Goal: Task Accomplishment & Management: Use online tool/utility

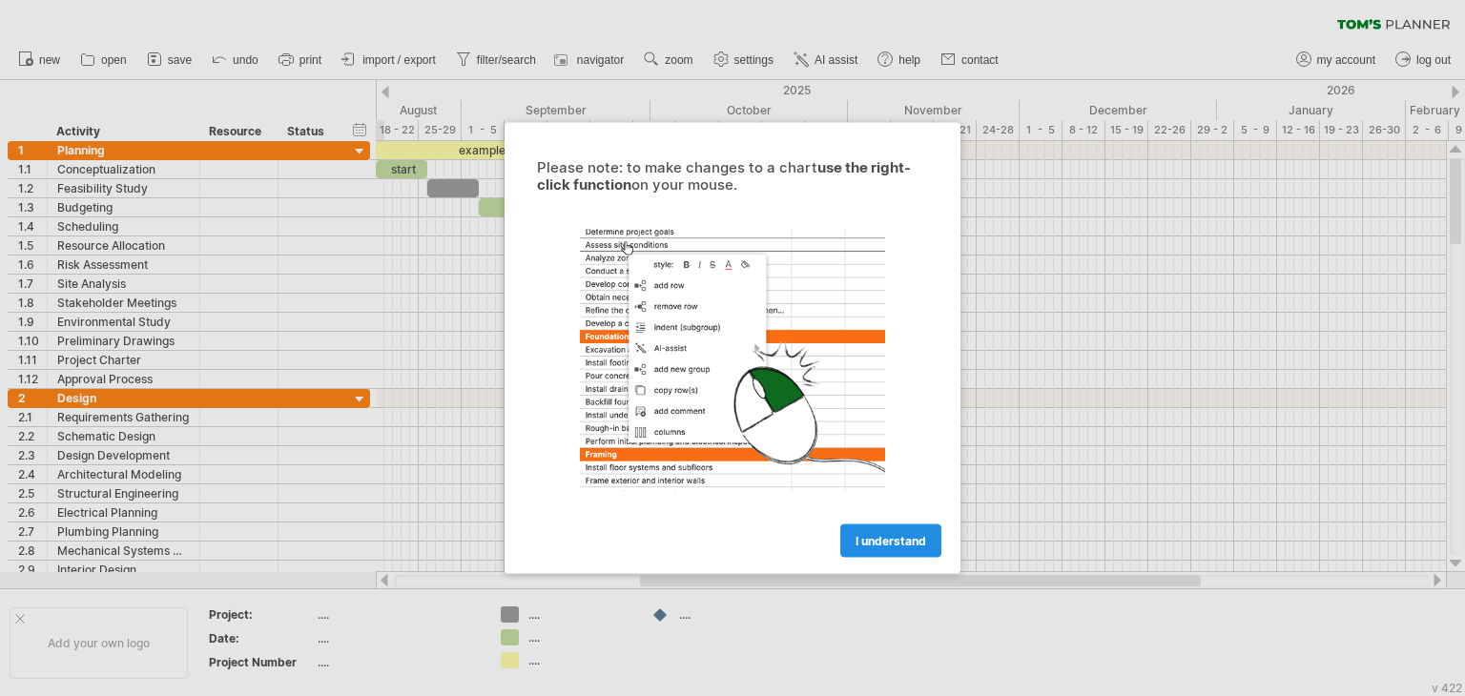
click at [916, 535] on span "I understand" at bounding box center [891, 541] width 71 height 14
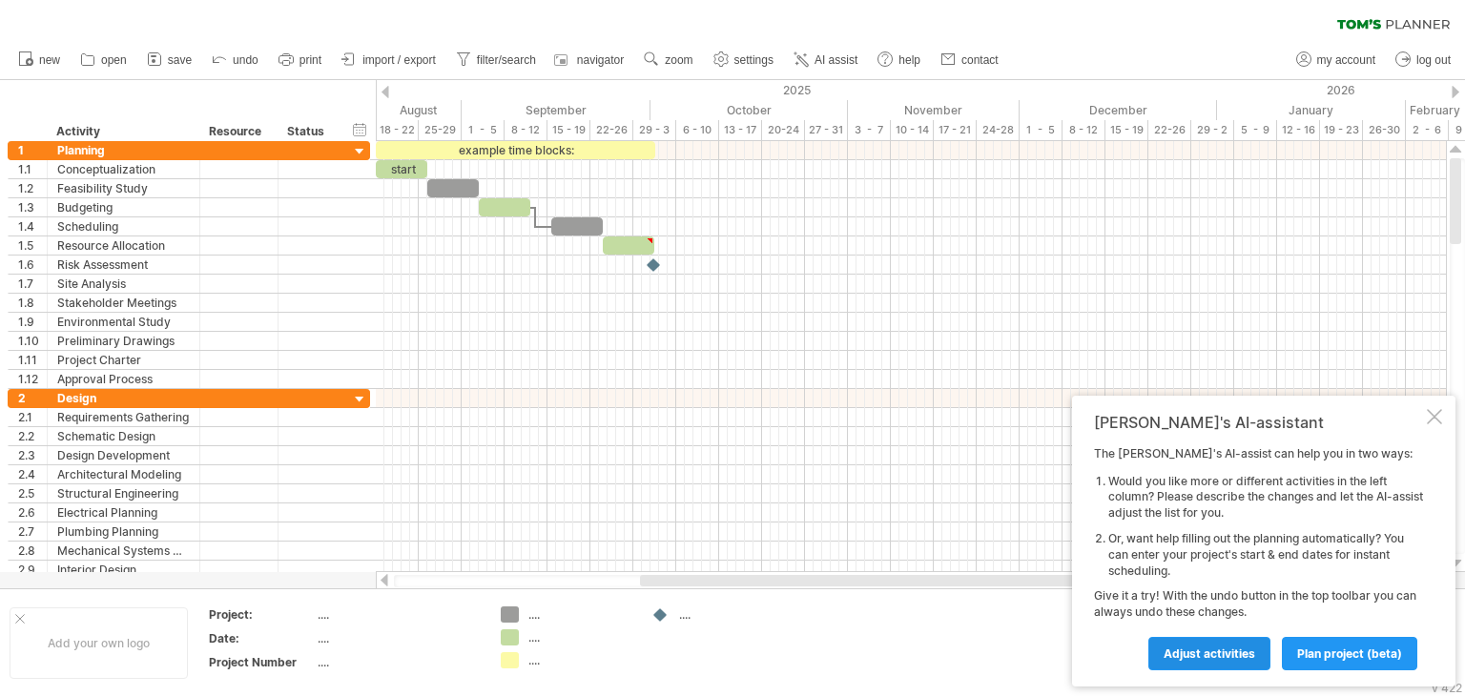
click at [1234, 654] on span "Adjust activities" at bounding box center [1210, 654] width 92 height 14
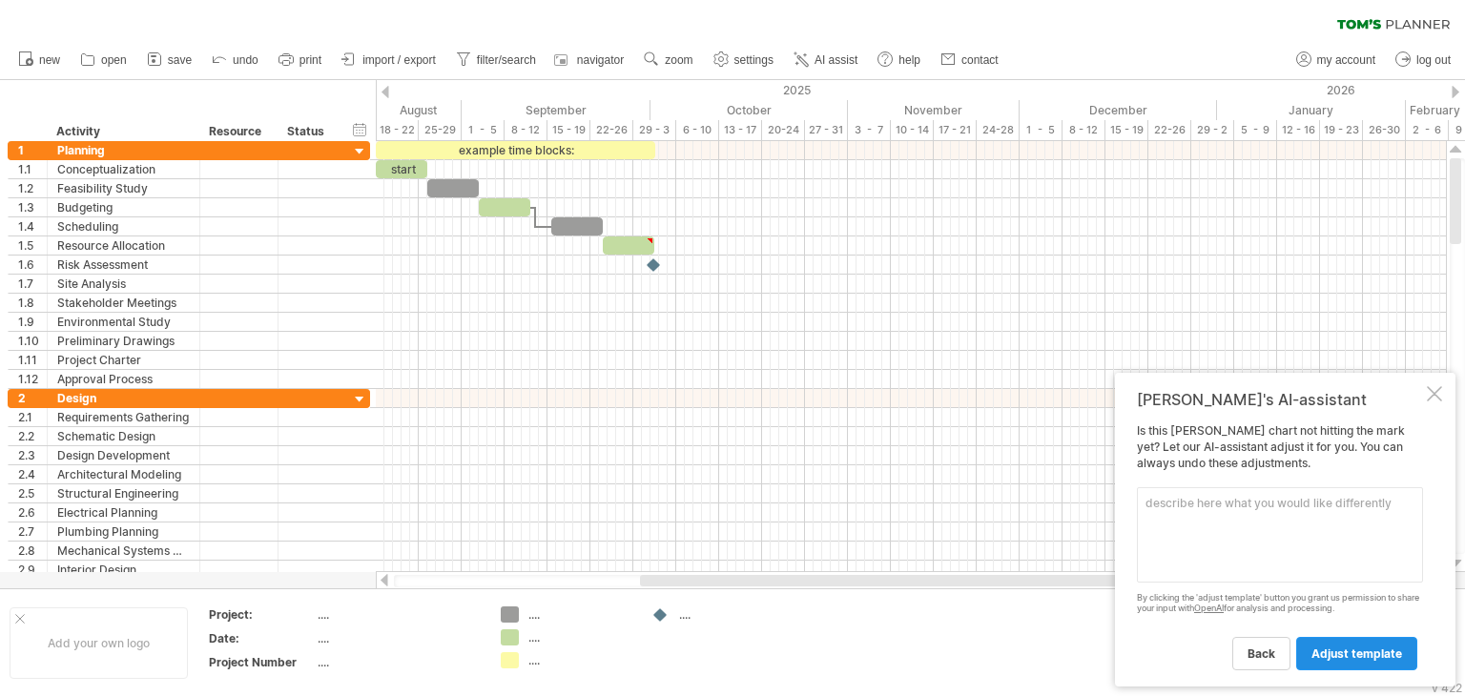
click at [1338, 650] on span "adjust template" at bounding box center [1356, 654] width 91 height 14
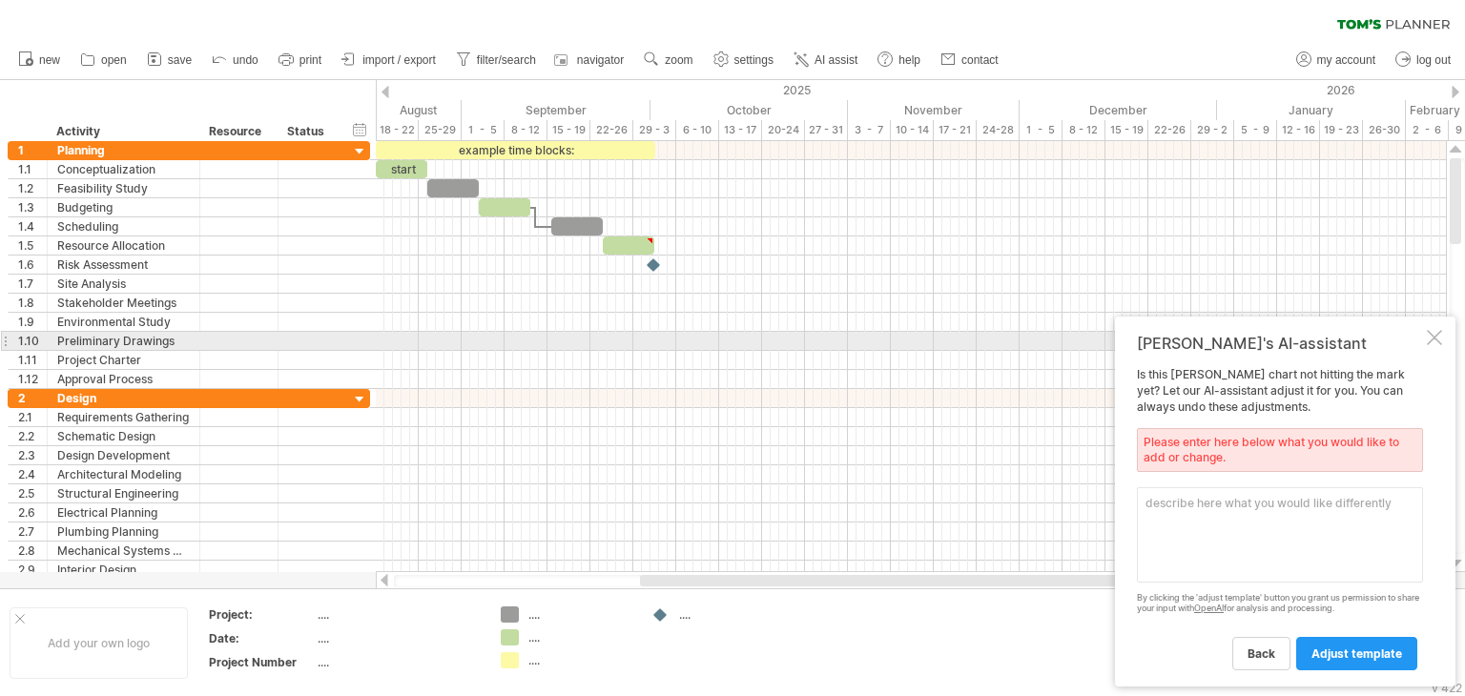
click at [1432, 344] on div at bounding box center [1434, 337] width 15 height 15
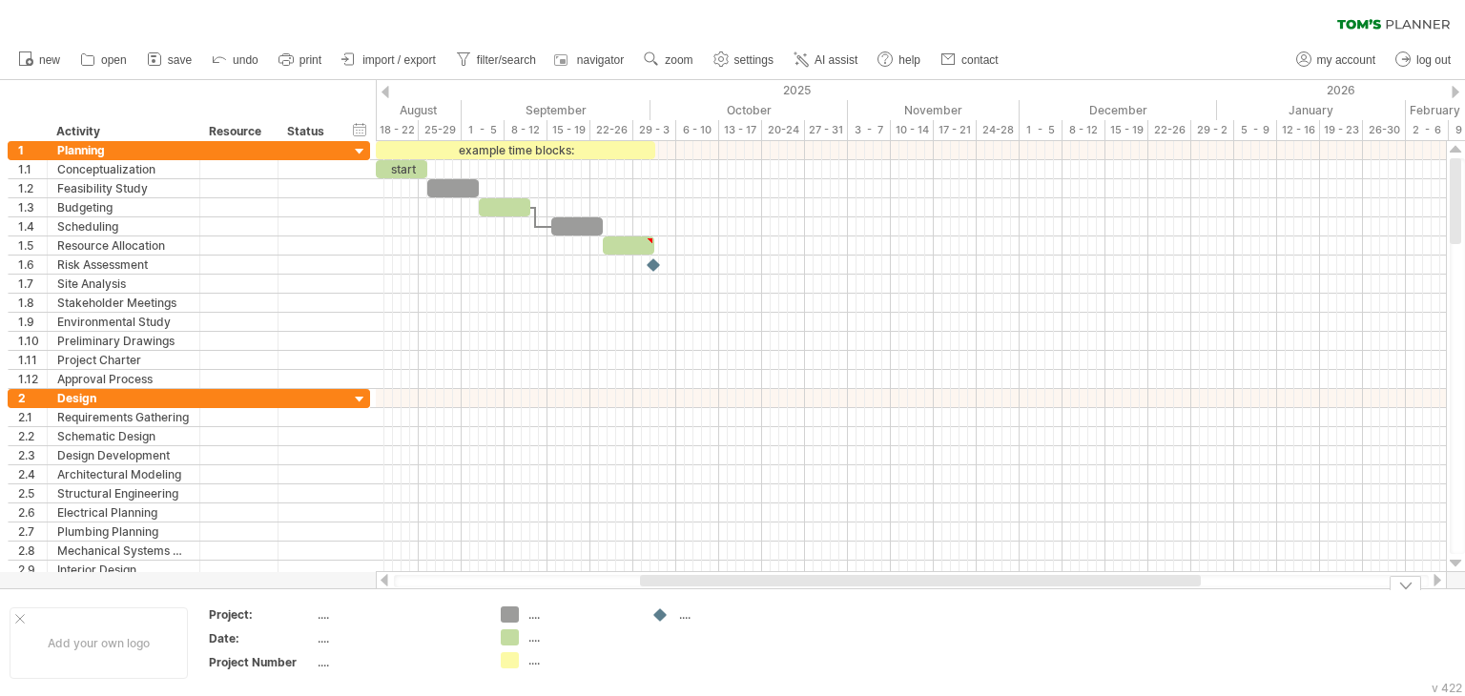
click at [687, 615] on div "...." at bounding box center [731, 615] width 104 height 16
click at [633, 624] on td ".... .... ...." at bounding box center [566, 643] width 151 height 73
click at [312, 62] on span "print" at bounding box center [310, 59] width 22 height 13
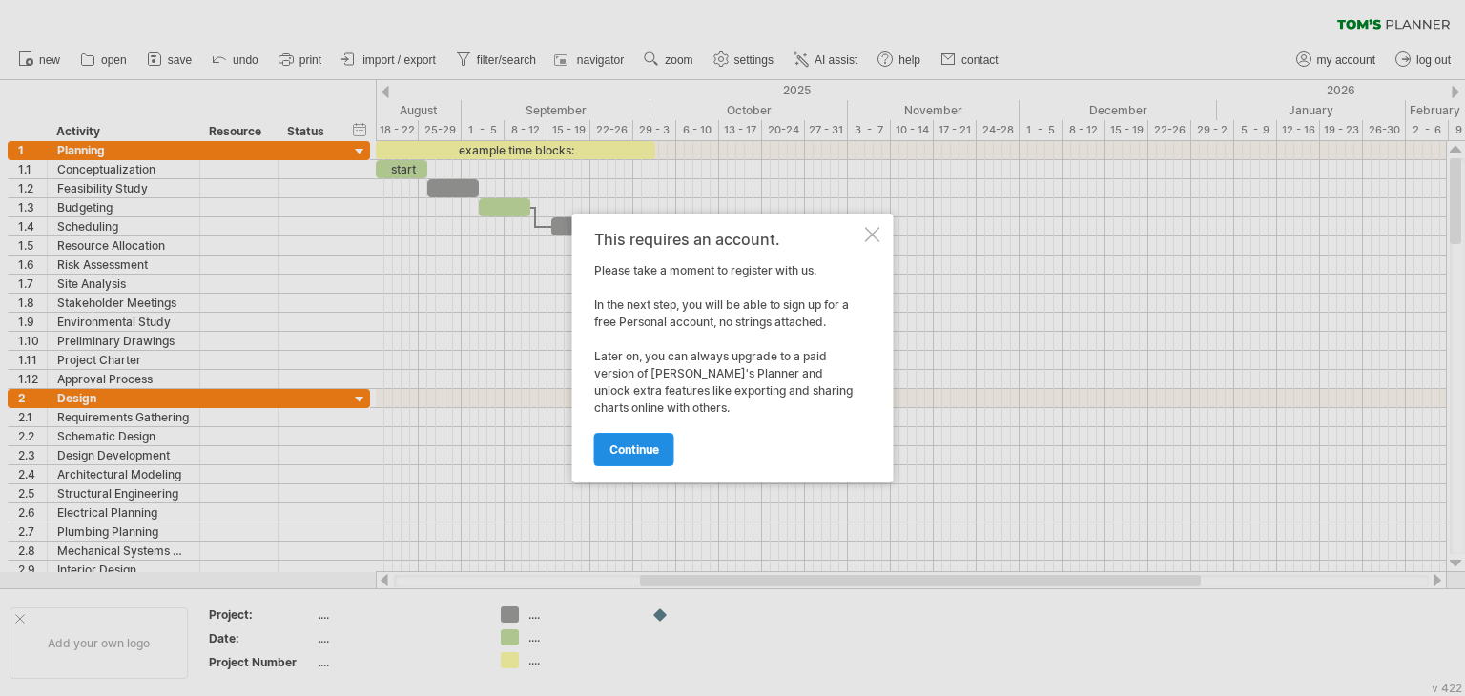
click at [655, 446] on span "continue" at bounding box center [634, 450] width 50 height 14
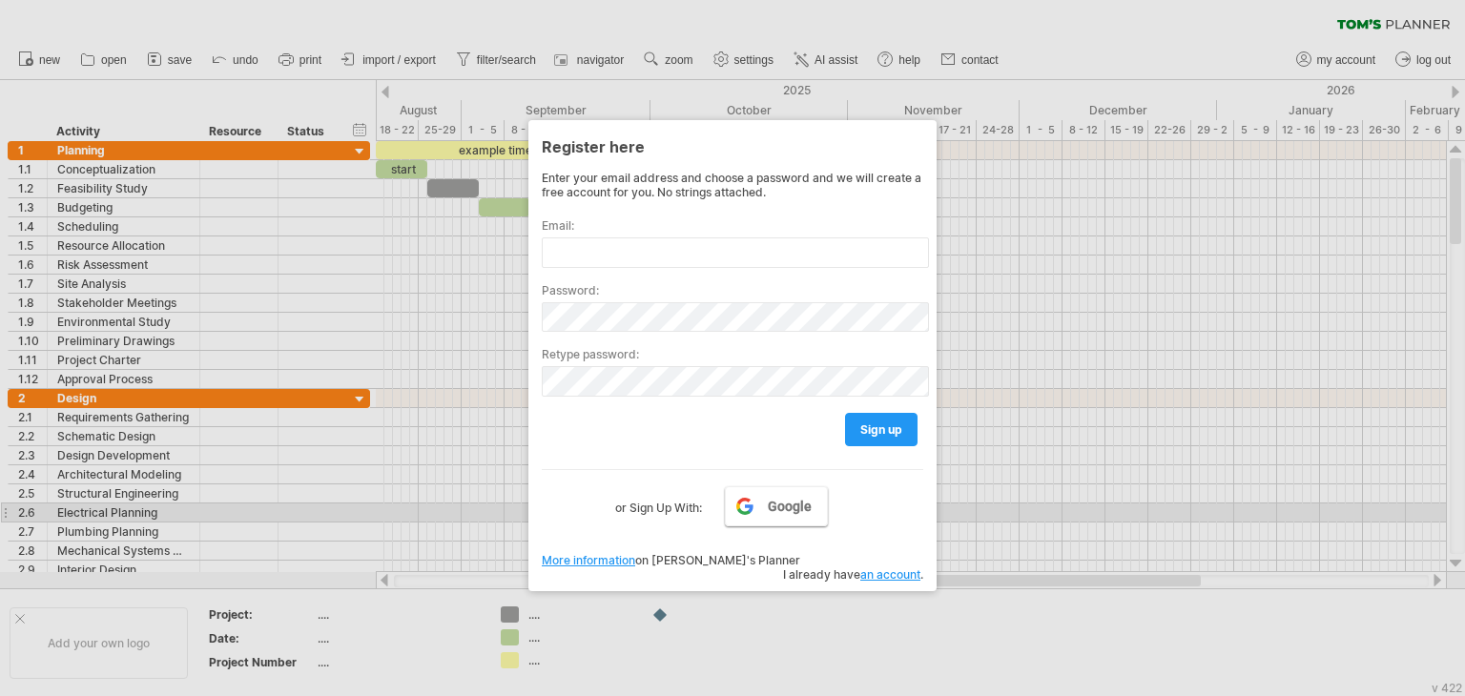
click at [792, 516] on link "Google" at bounding box center [776, 506] width 103 height 40
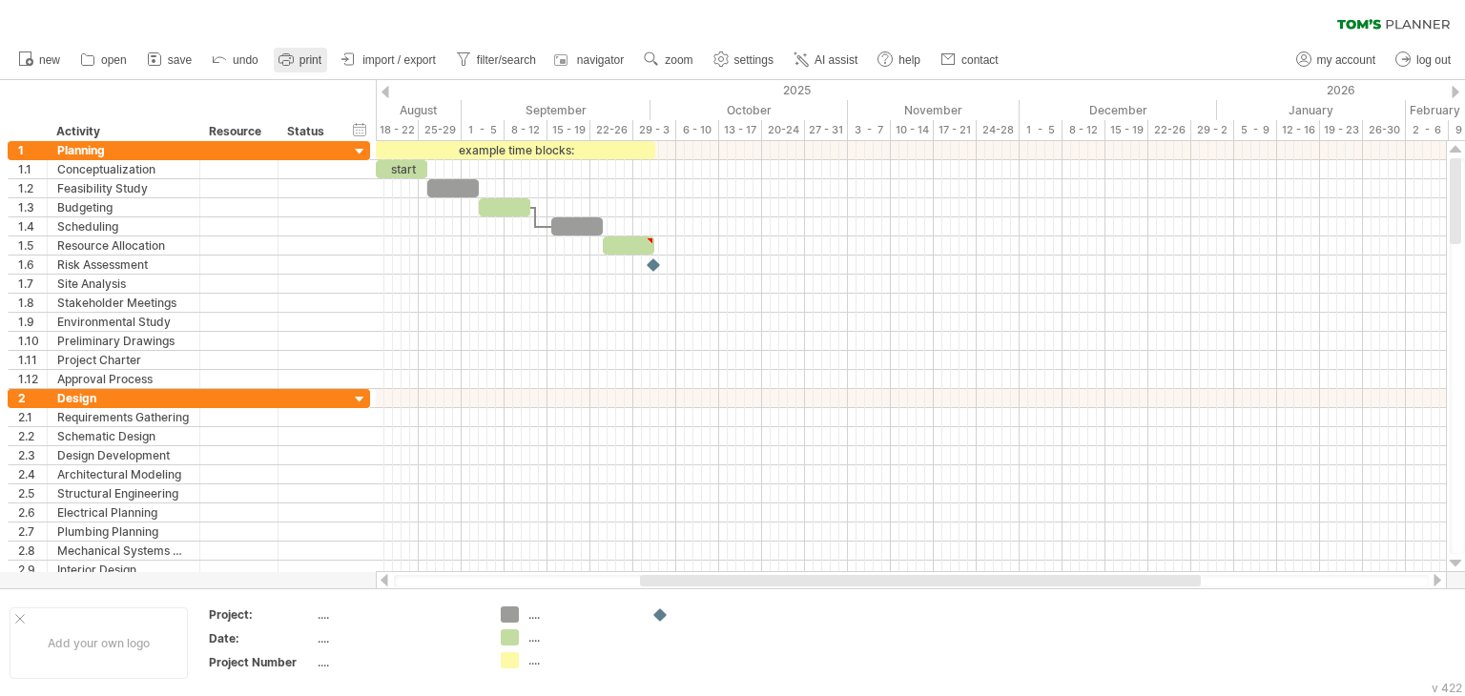
click at [309, 62] on span "print" at bounding box center [310, 59] width 22 height 13
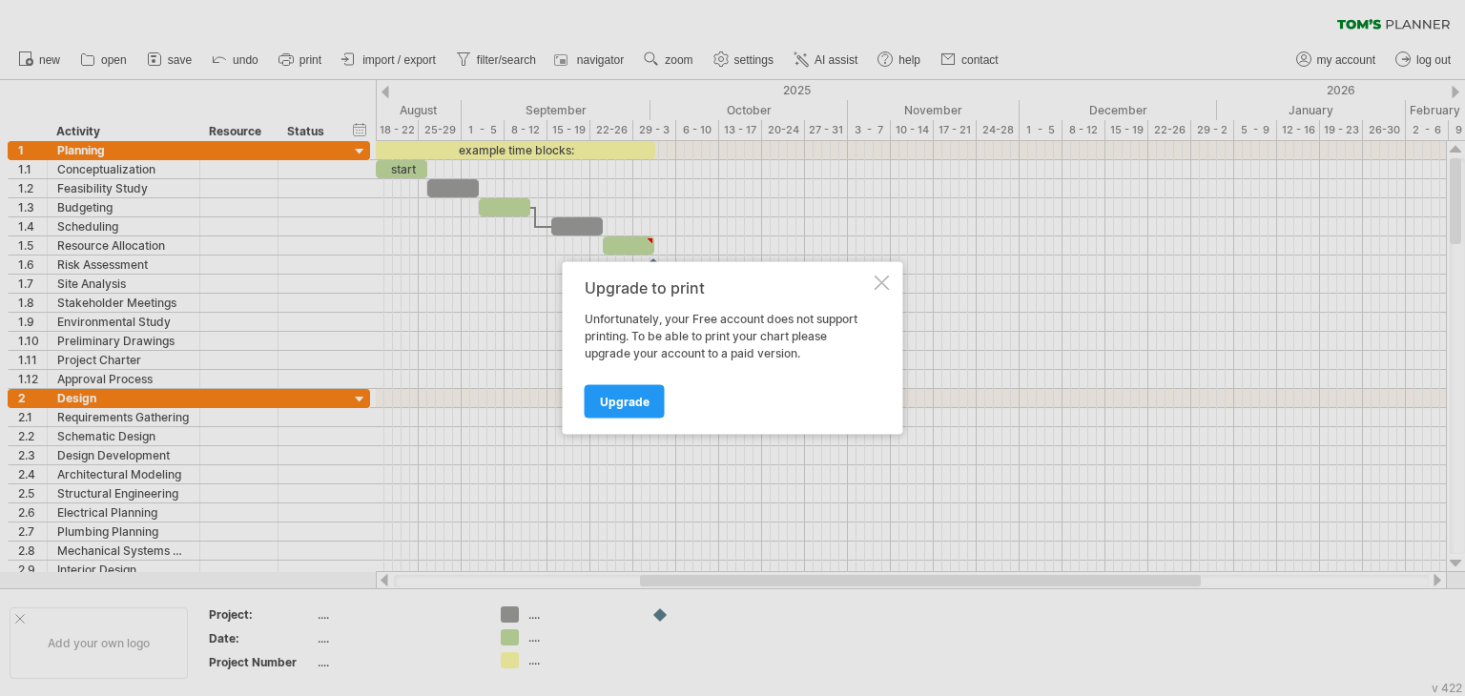
click at [888, 282] on div at bounding box center [882, 283] width 15 height 15
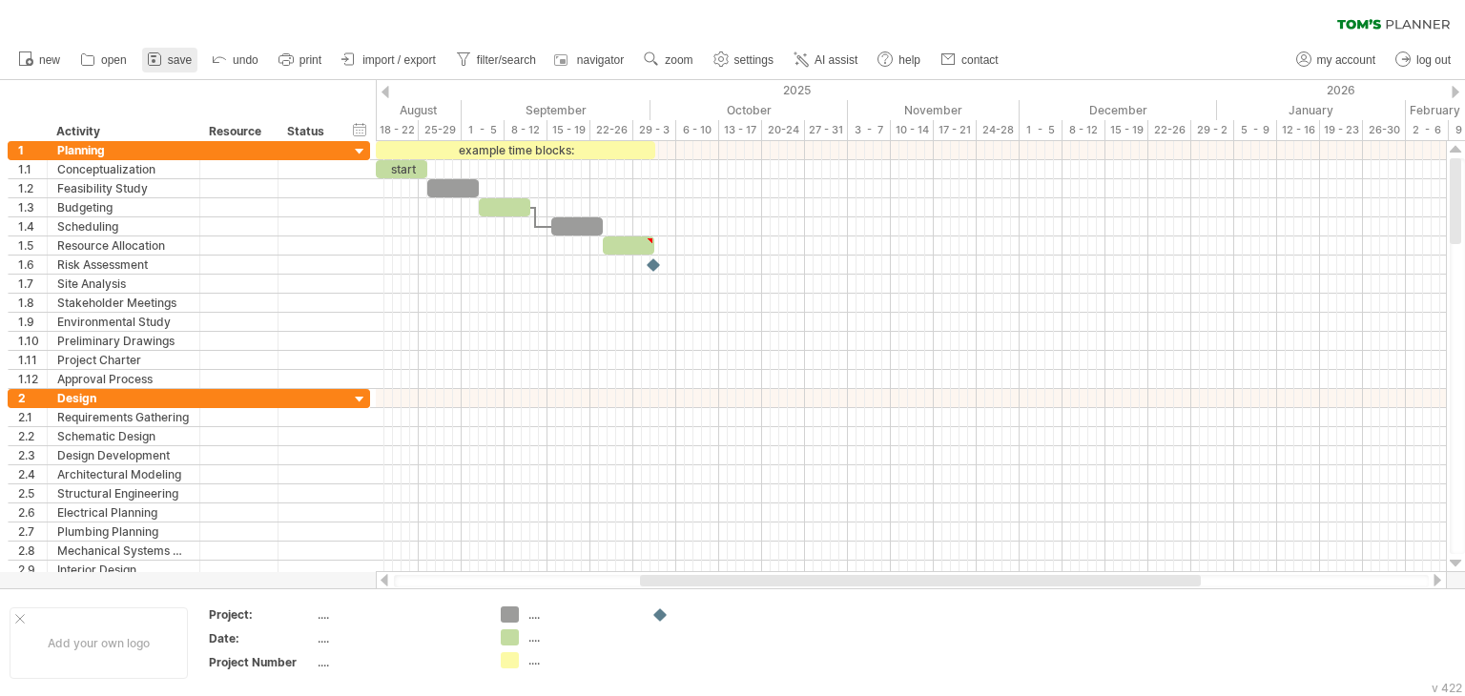
click at [182, 65] on span "save" at bounding box center [180, 59] width 24 height 13
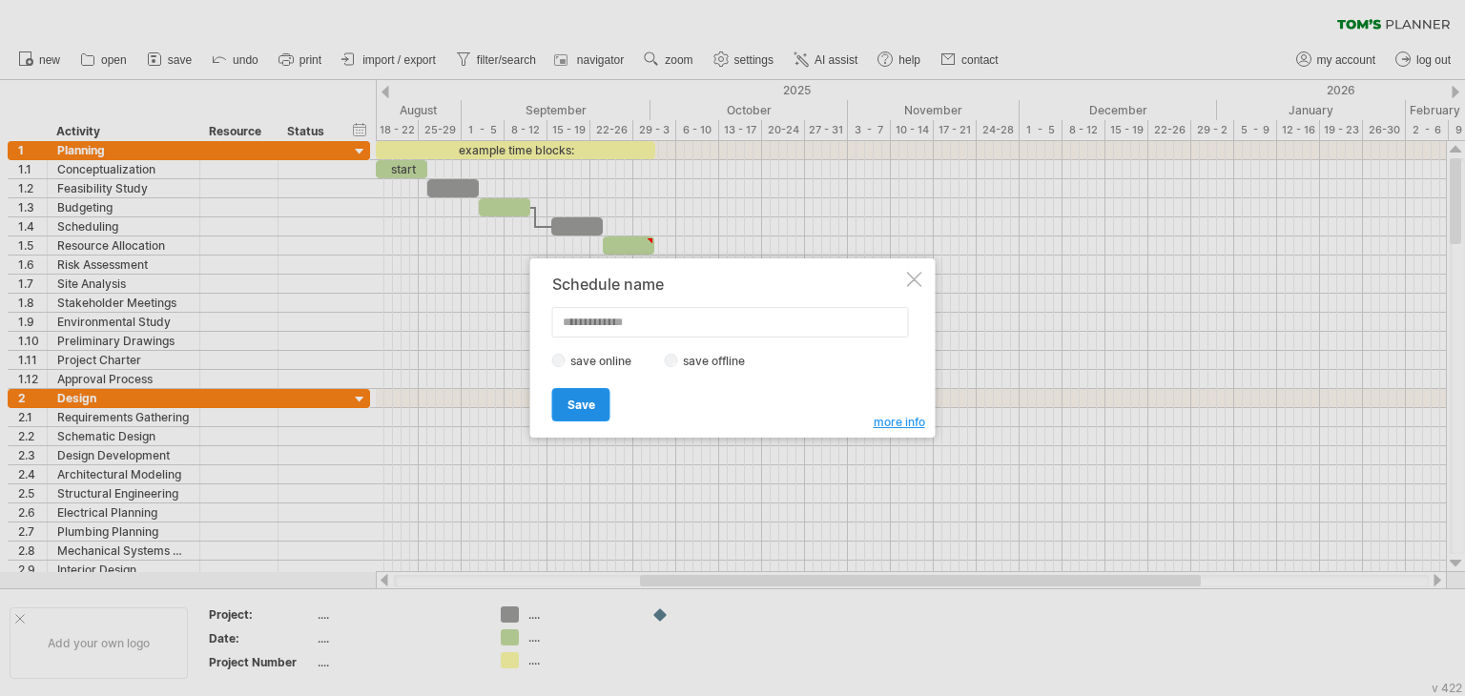
click at [588, 404] on span "Save" at bounding box center [581, 405] width 28 height 14
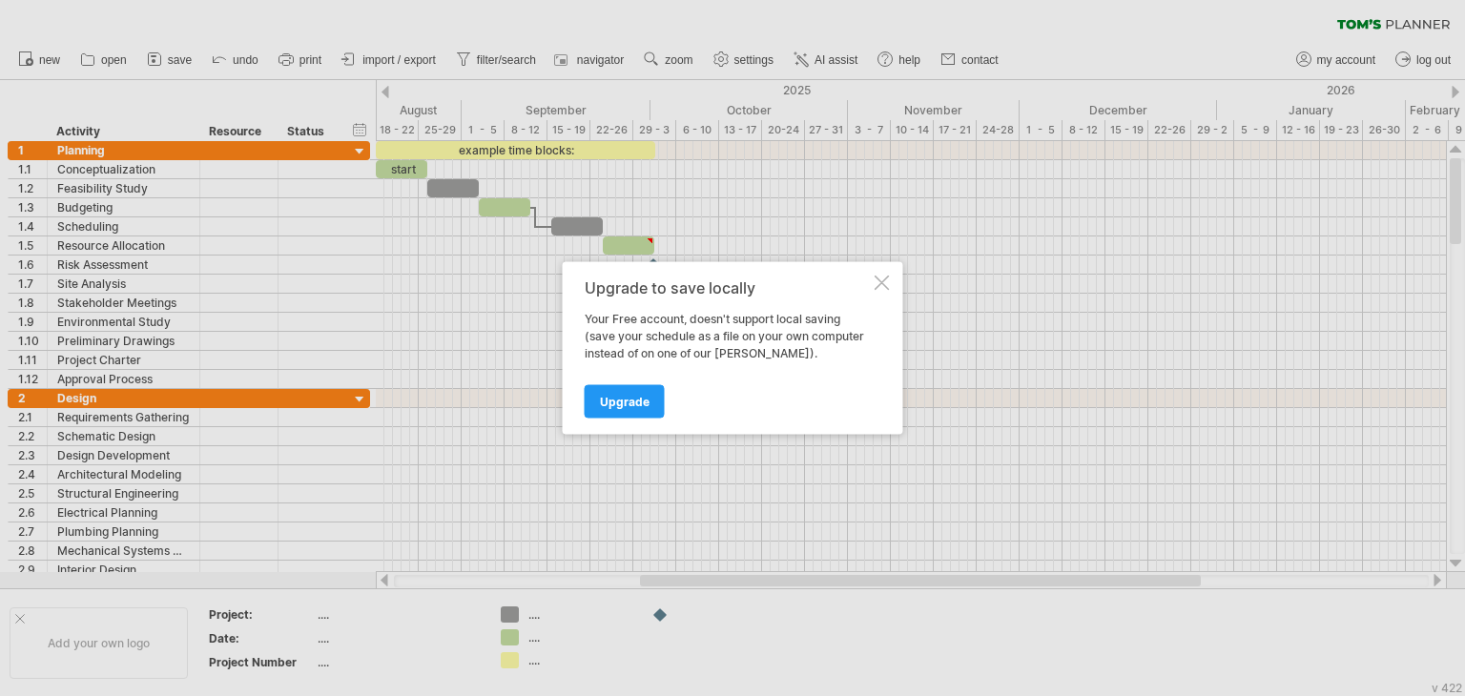
click at [881, 283] on div at bounding box center [882, 283] width 15 height 15
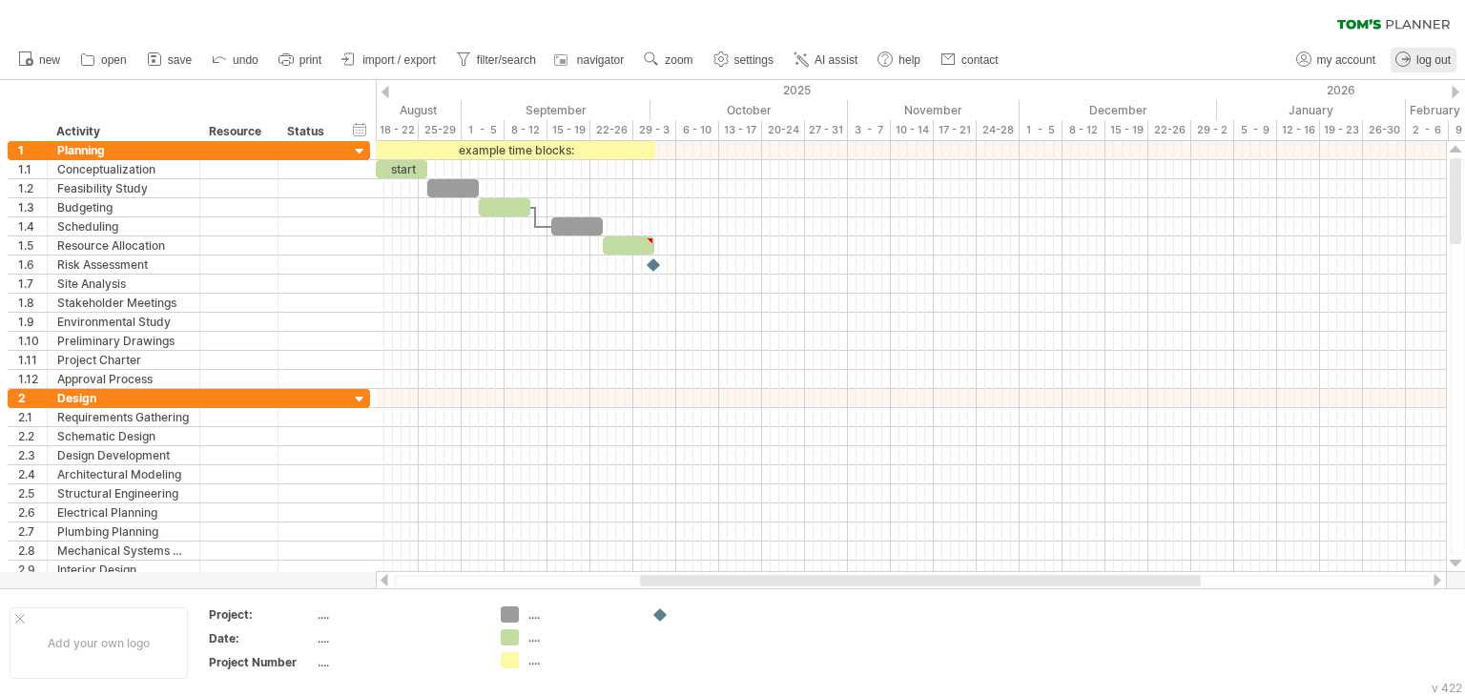
click at [1431, 59] on span "log out" at bounding box center [1433, 59] width 34 height 13
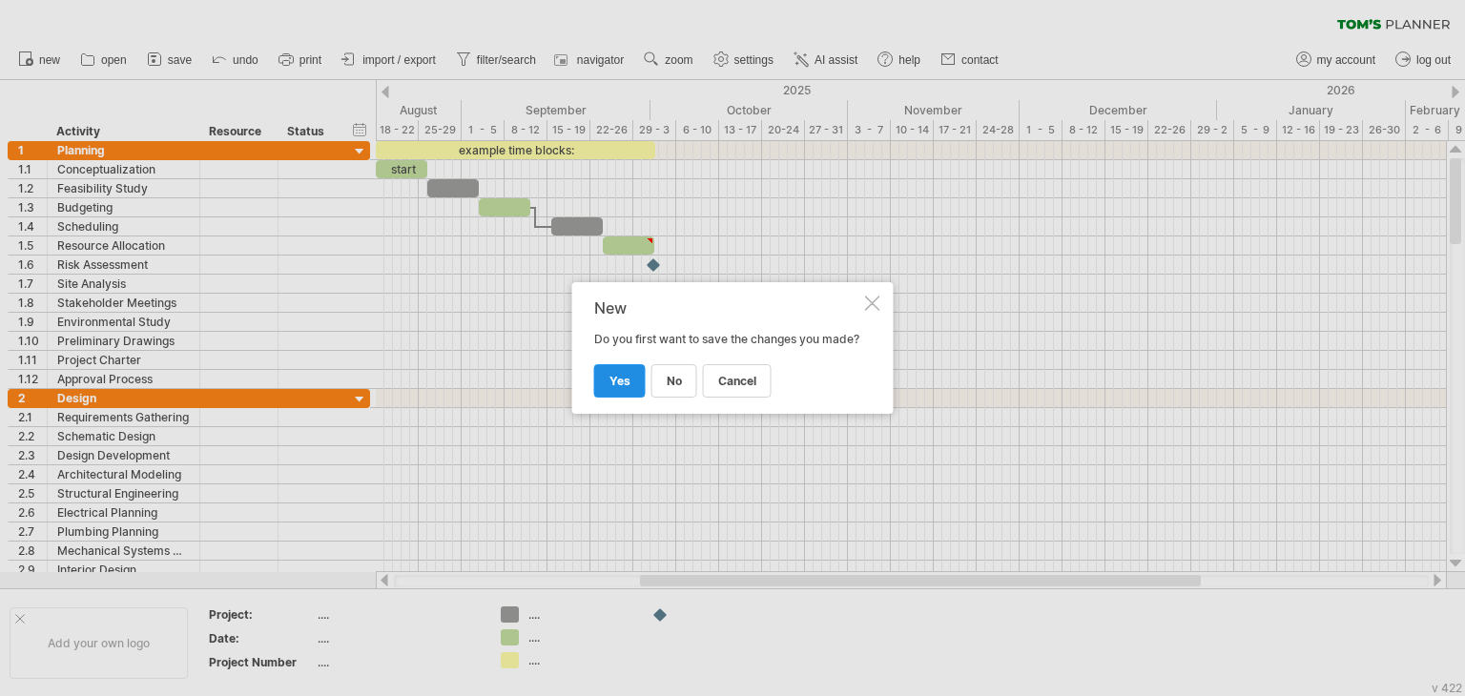
click at [615, 388] on span "yes" at bounding box center [619, 381] width 21 height 14
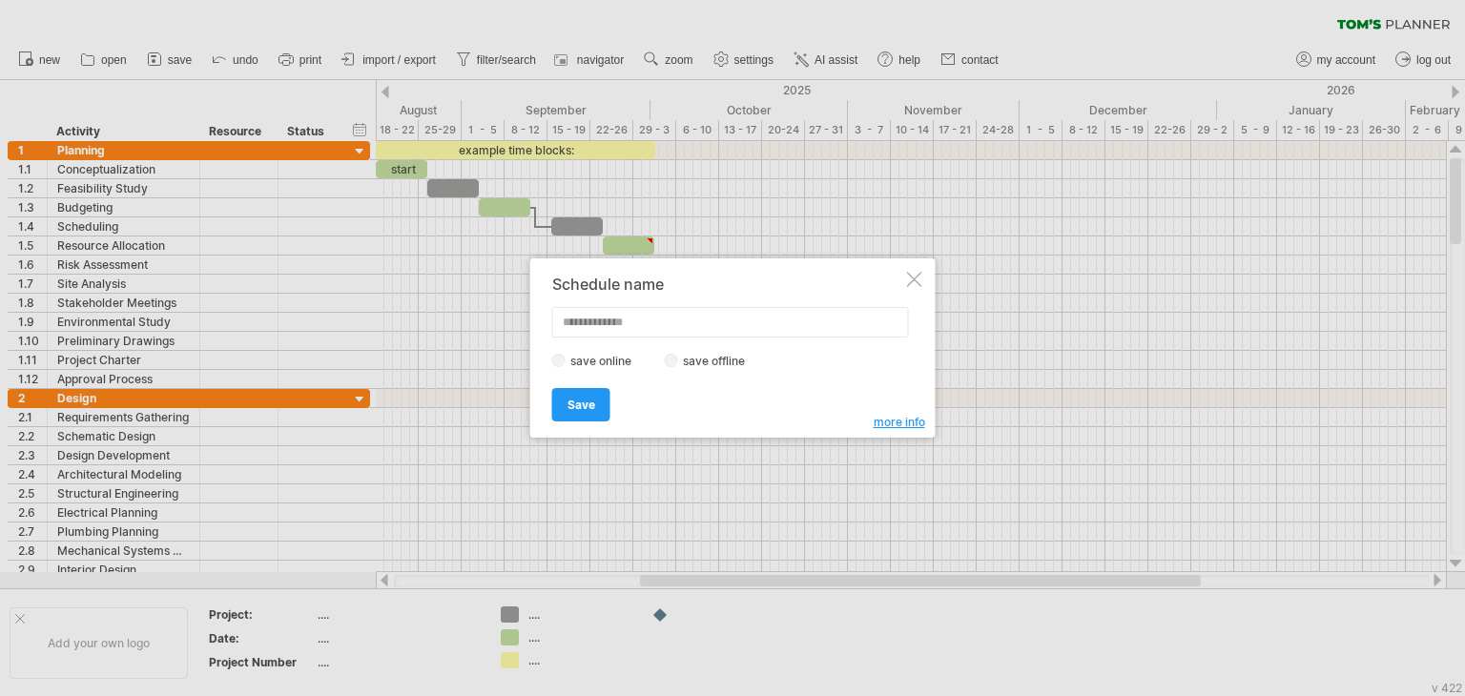
click at [711, 360] on label "save offline" at bounding box center [719, 361] width 83 height 14
click at [590, 393] on link "Save" at bounding box center [581, 404] width 58 height 33
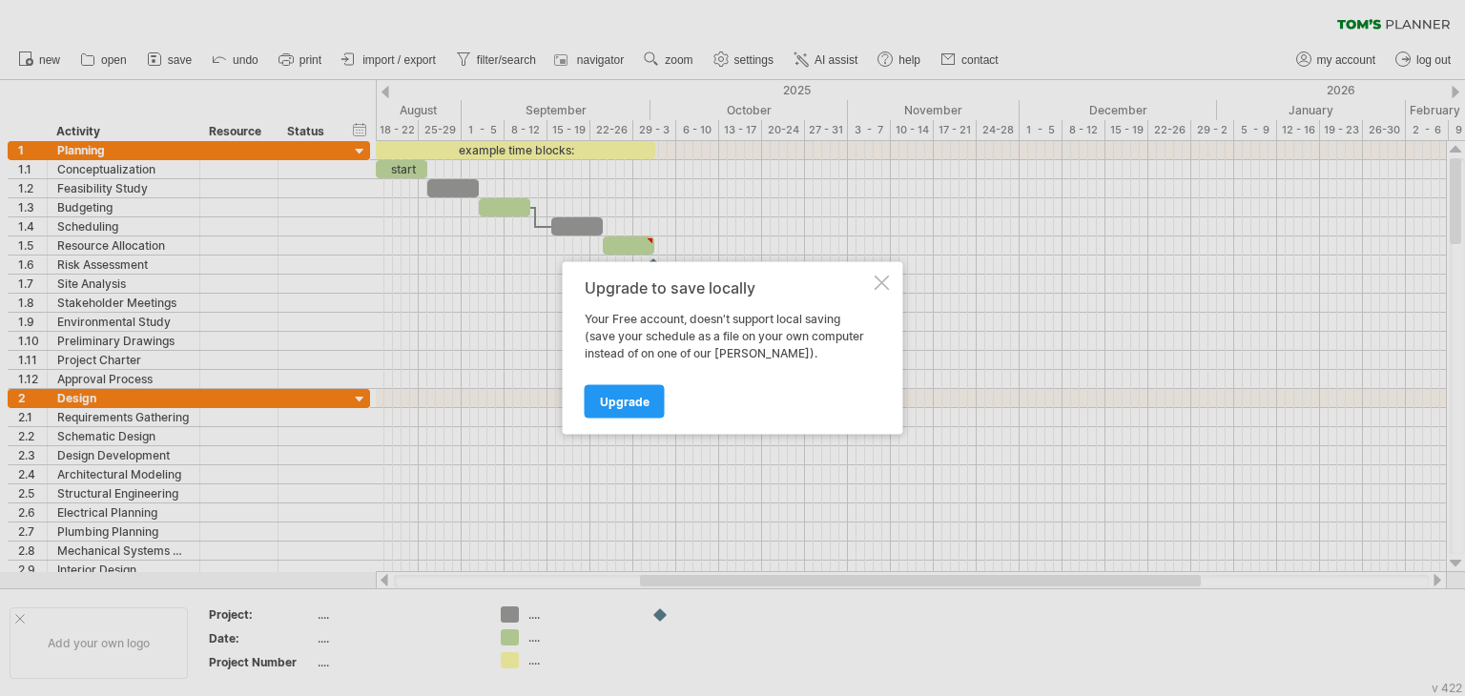
click at [883, 283] on div at bounding box center [882, 283] width 15 height 15
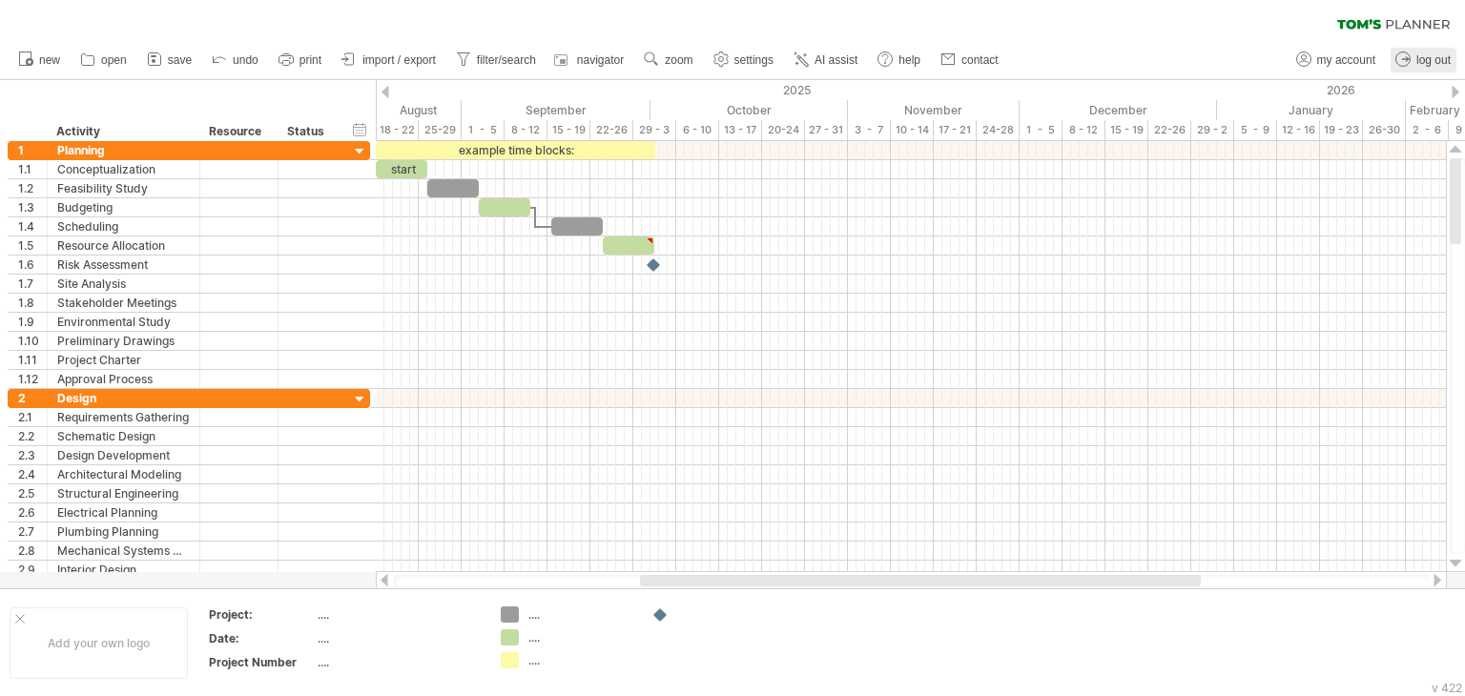
click at [1427, 60] on span "log out" at bounding box center [1433, 59] width 34 height 13
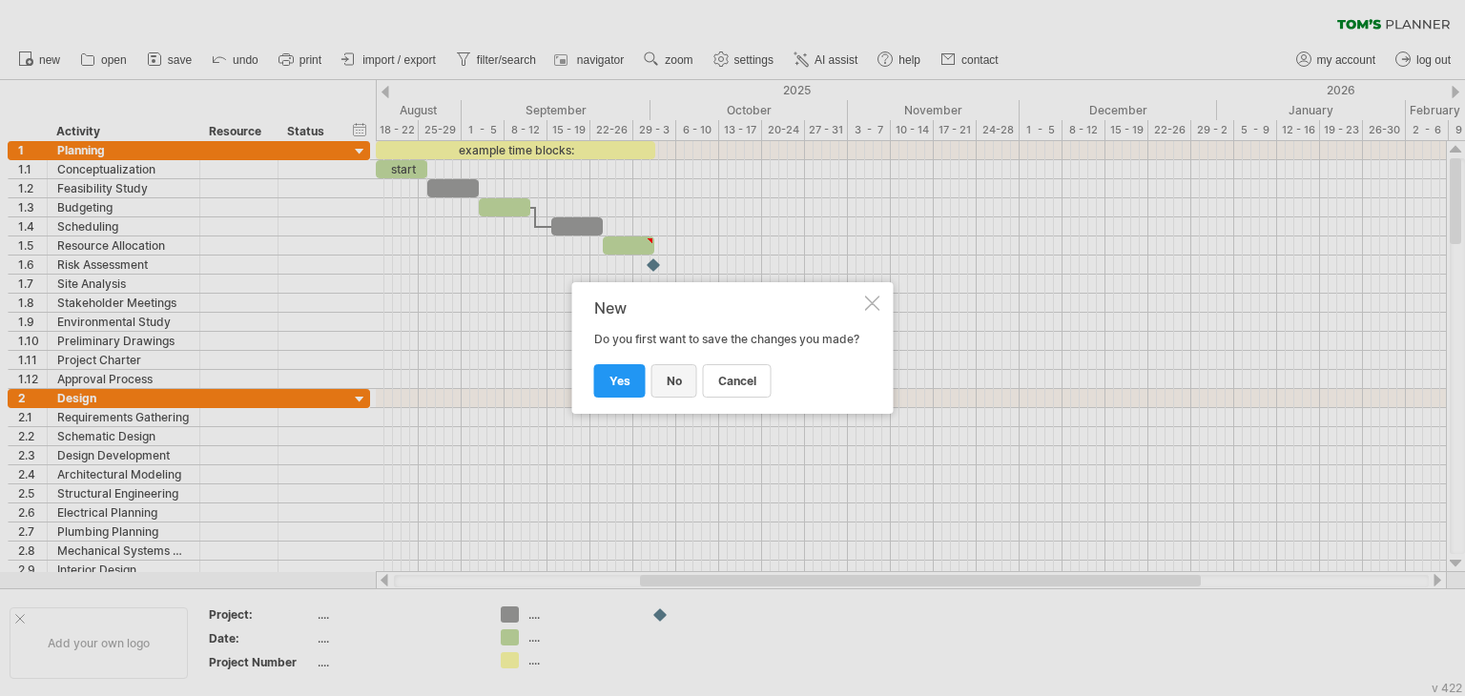
click at [671, 385] on span "no" at bounding box center [674, 381] width 15 height 14
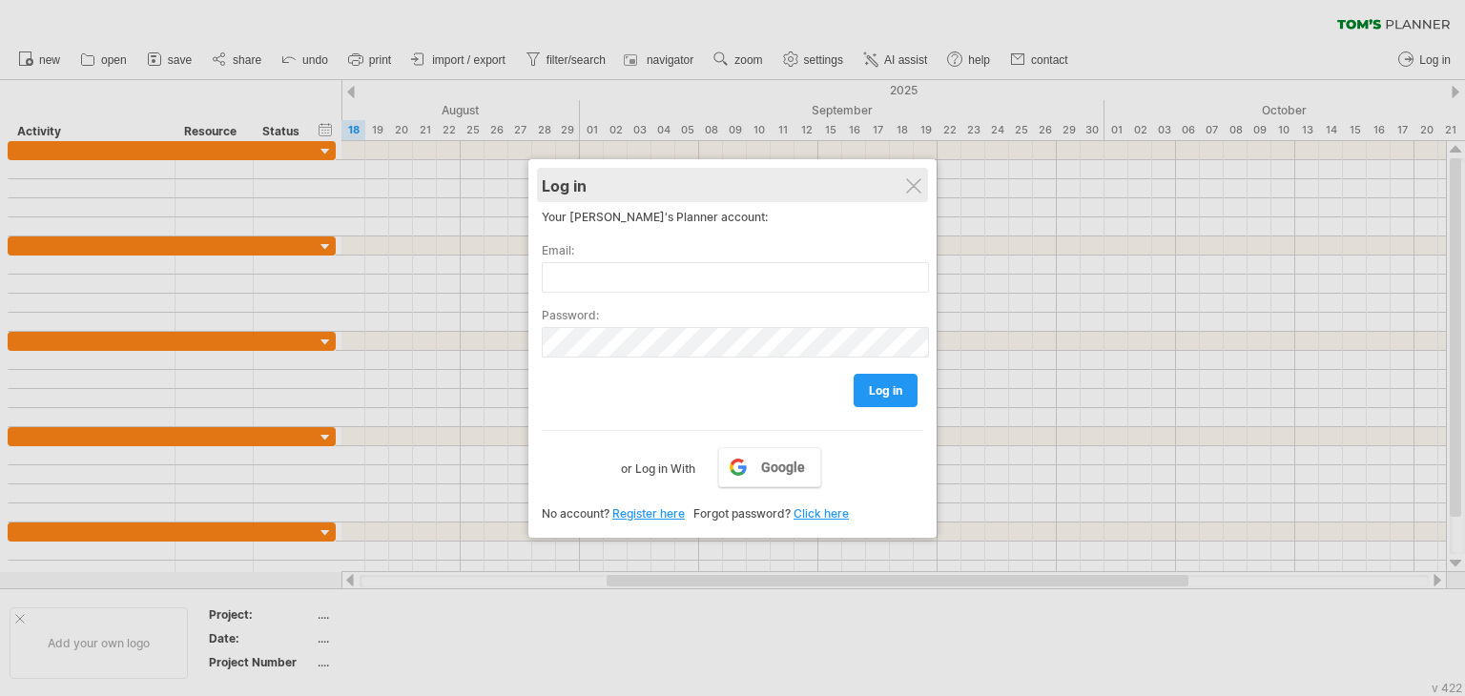
click at [911, 194] on div "Log in" at bounding box center [733, 185] width 382 height 34
click at [923, 190] on div "Log in" at bounding box center [733, 185] width 382 height 34
click at [921, 188] on div "Log in" at bounding box center [733, 185] width 382 height 34
click at [922, 187] on div "Log in" at bounding box center [733, 185] width 382 height 34
click at [922, 186] on div "Log in" at bounding box center [733, 184] width 382 height 34
